Goal: Navigation & Orientation: Find specific page/section

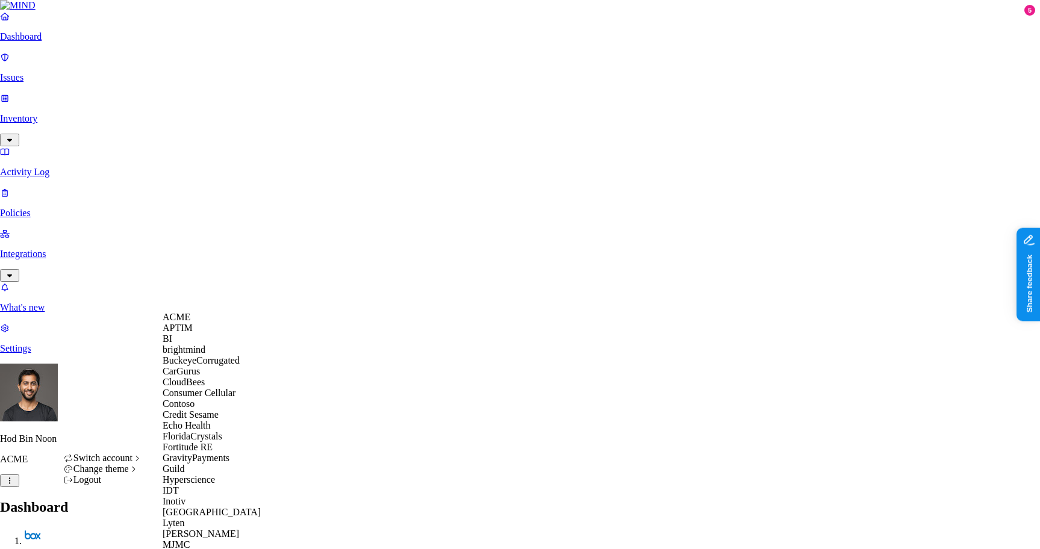
scroll to position [663, 0]
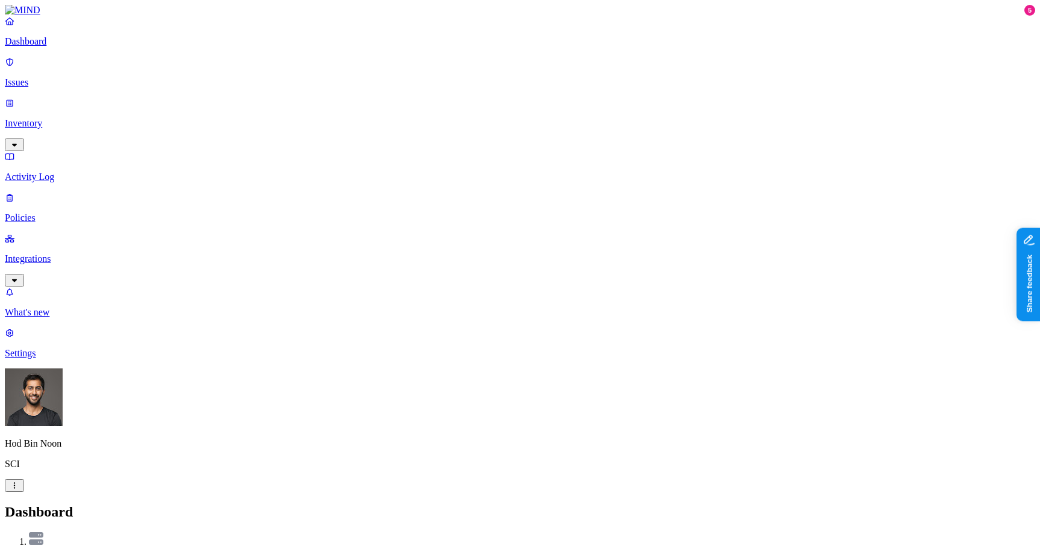
click at [65, 254] on p "Integrations" at bounding box center [520, 259] width 1031 height 11
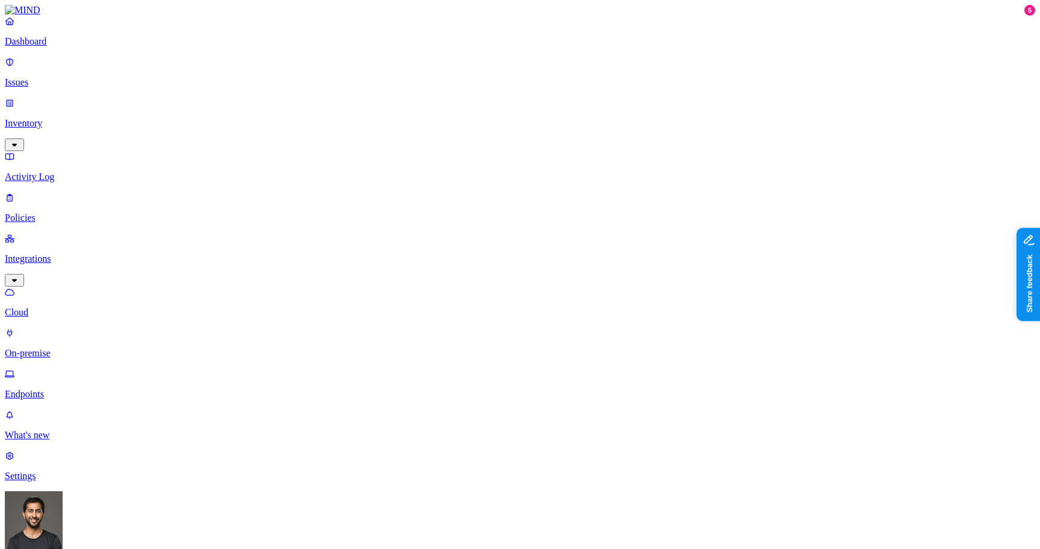
click at [75, 328] on link "On-premise" at bounding box center [520, 343] width 1031 height 31
click at [54, 307] on p "Cloud" at bounding box center [520, 312] width 1031 height 11
click at [52, 348] on p "On-premise" at bounding box center [520, 353] width 1031 height 11
click at [87, 307] on p "Cloud" at bounding box center [520, 312] width 1031 height 11
click at [83, 328] on link "On-premise" at bounding box center [520, 343] width 1031 height 31
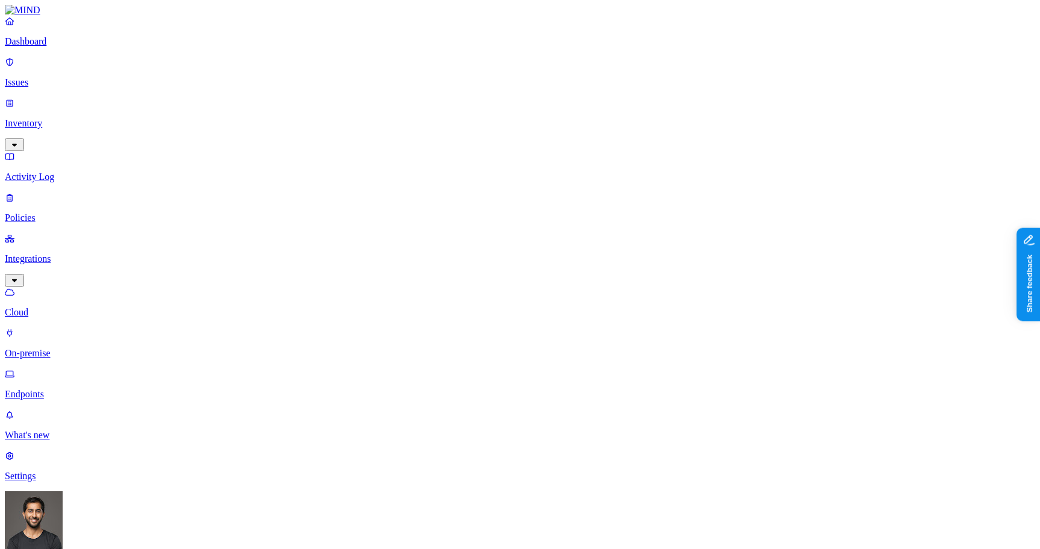
click at [65, 307] on p "Cloud" at bounding box center [520, 312] width 1031 height 11
